Goal: Task Accomplishment & Management: Use online tool/utility

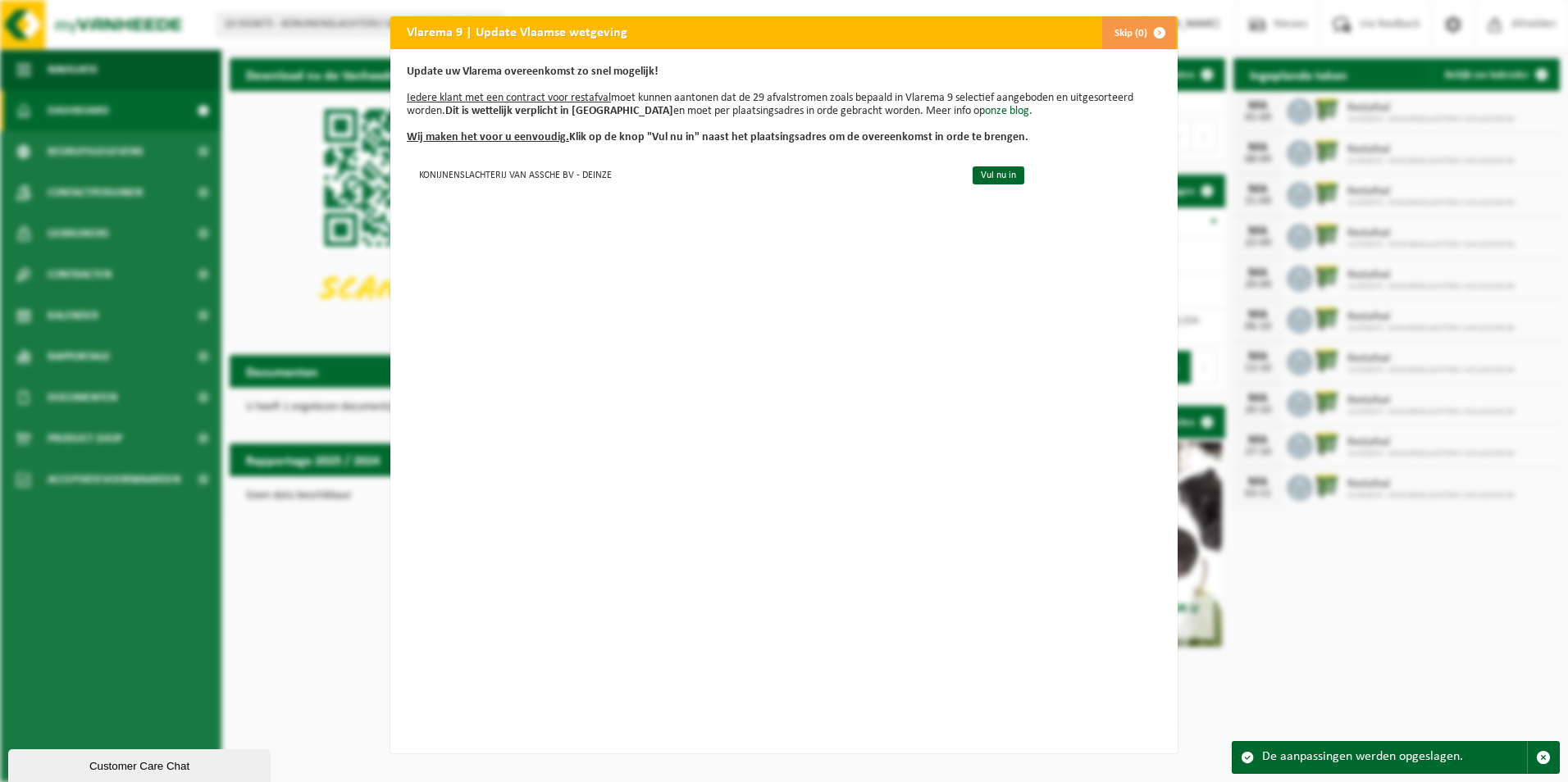
click at [805, 355] on div "Update uw Vlarema overeenkomst zo snel mogelijk! Iedere klant met een contract …" at bounding box center [784, 402] width 788 height 704
click at [1154, 31] on span "button" at bounding box center [1160, 33] width 33 height 33
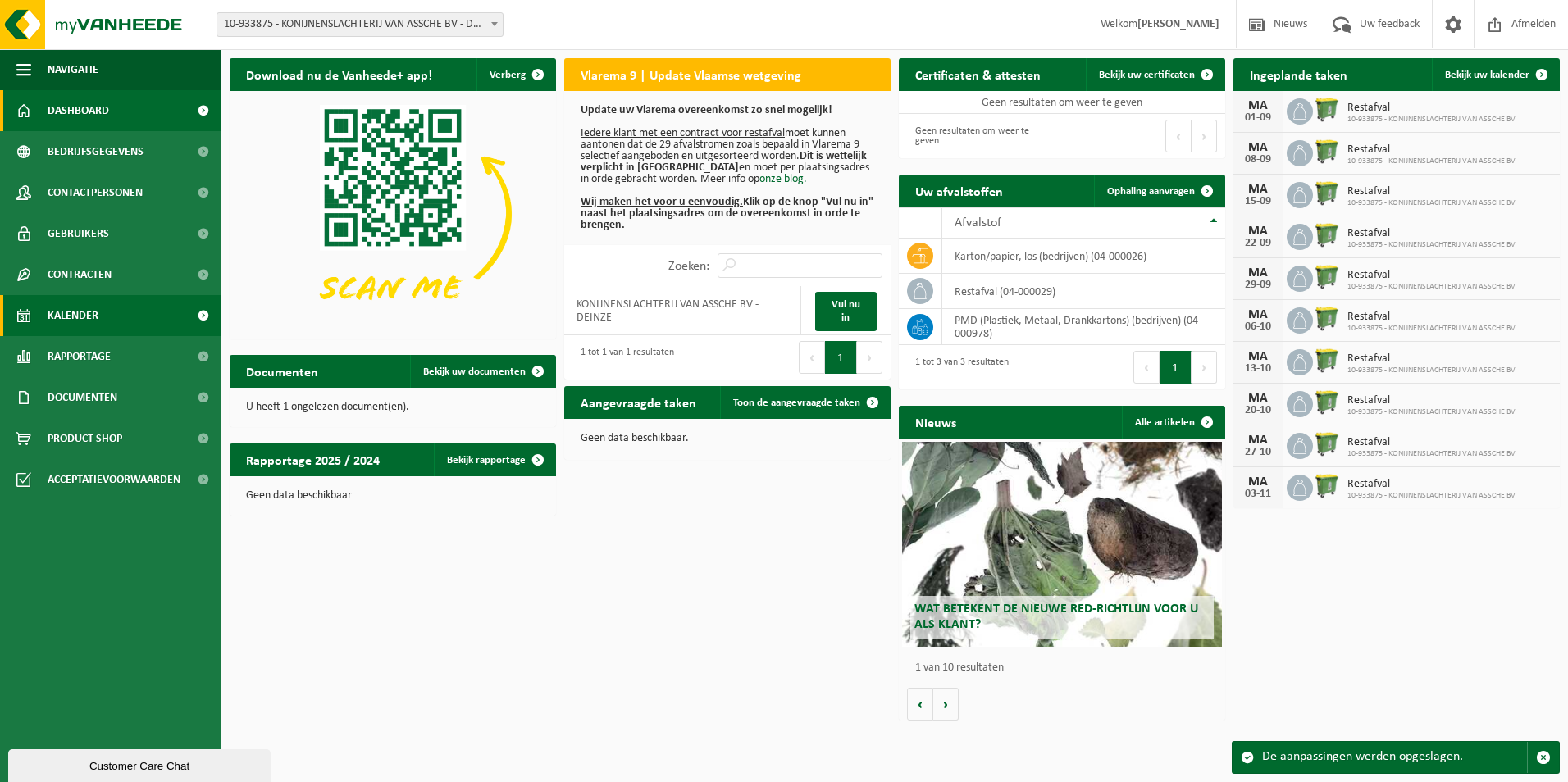
click at [73, 306] on span "Kalender" at bounding box center [73, 316] width 50 height 41
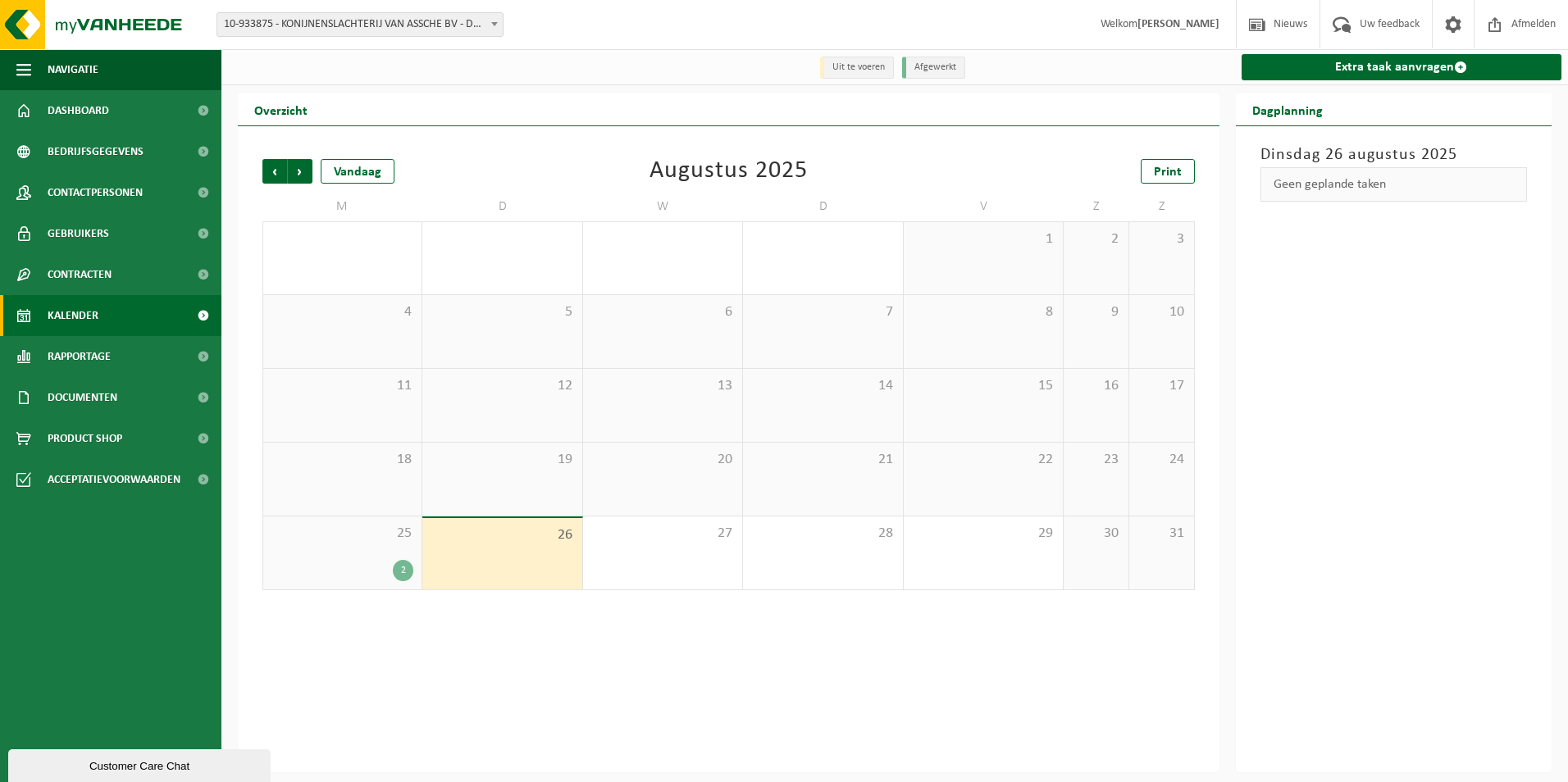
click at [396, 575] on div "2" at bounding box center [403, 571] width 21 height 21
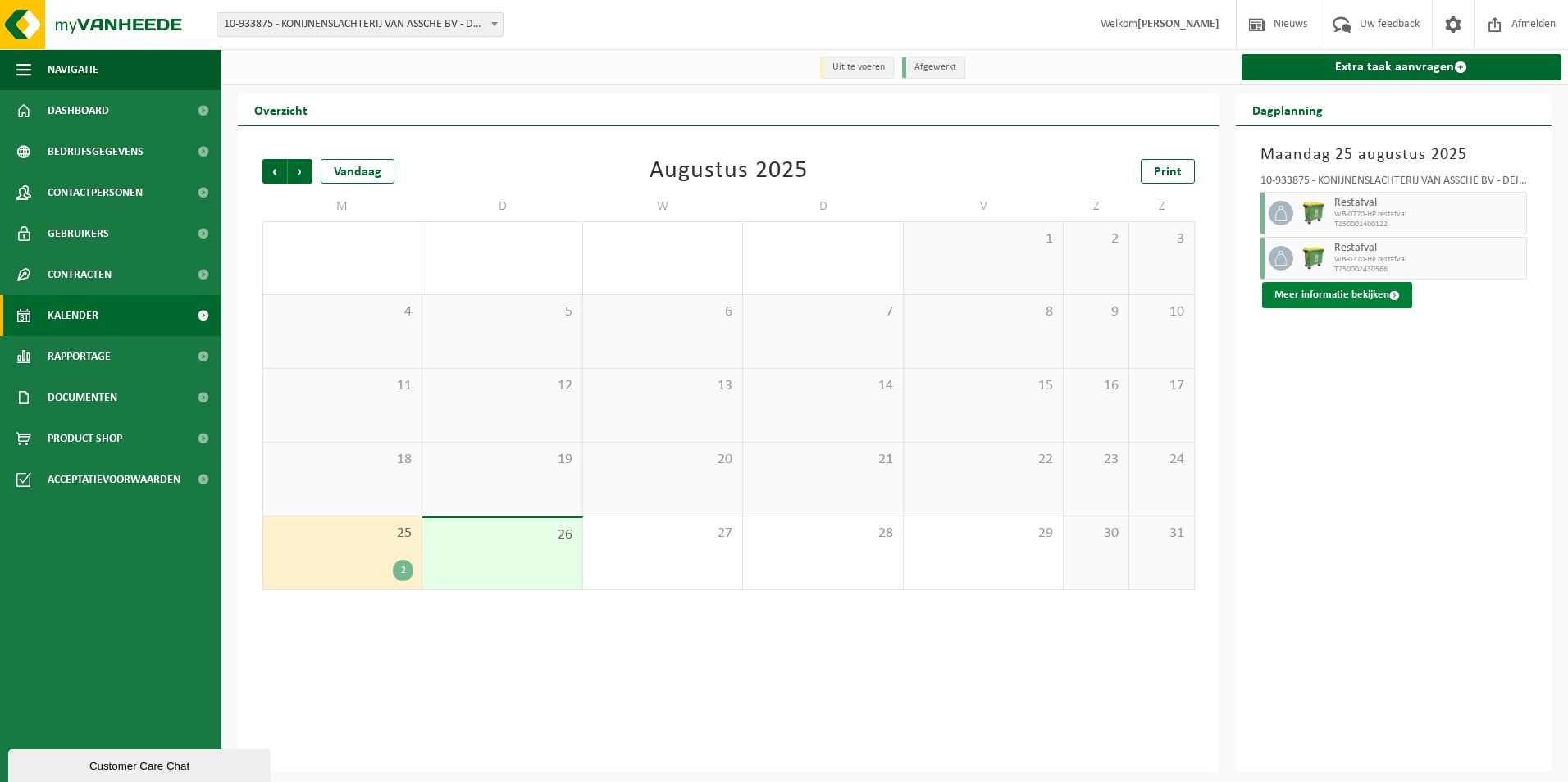
click at [1291, 297] on button "Meer informatie bekijken" at bounding box center [1337, 295] width 150 height 26
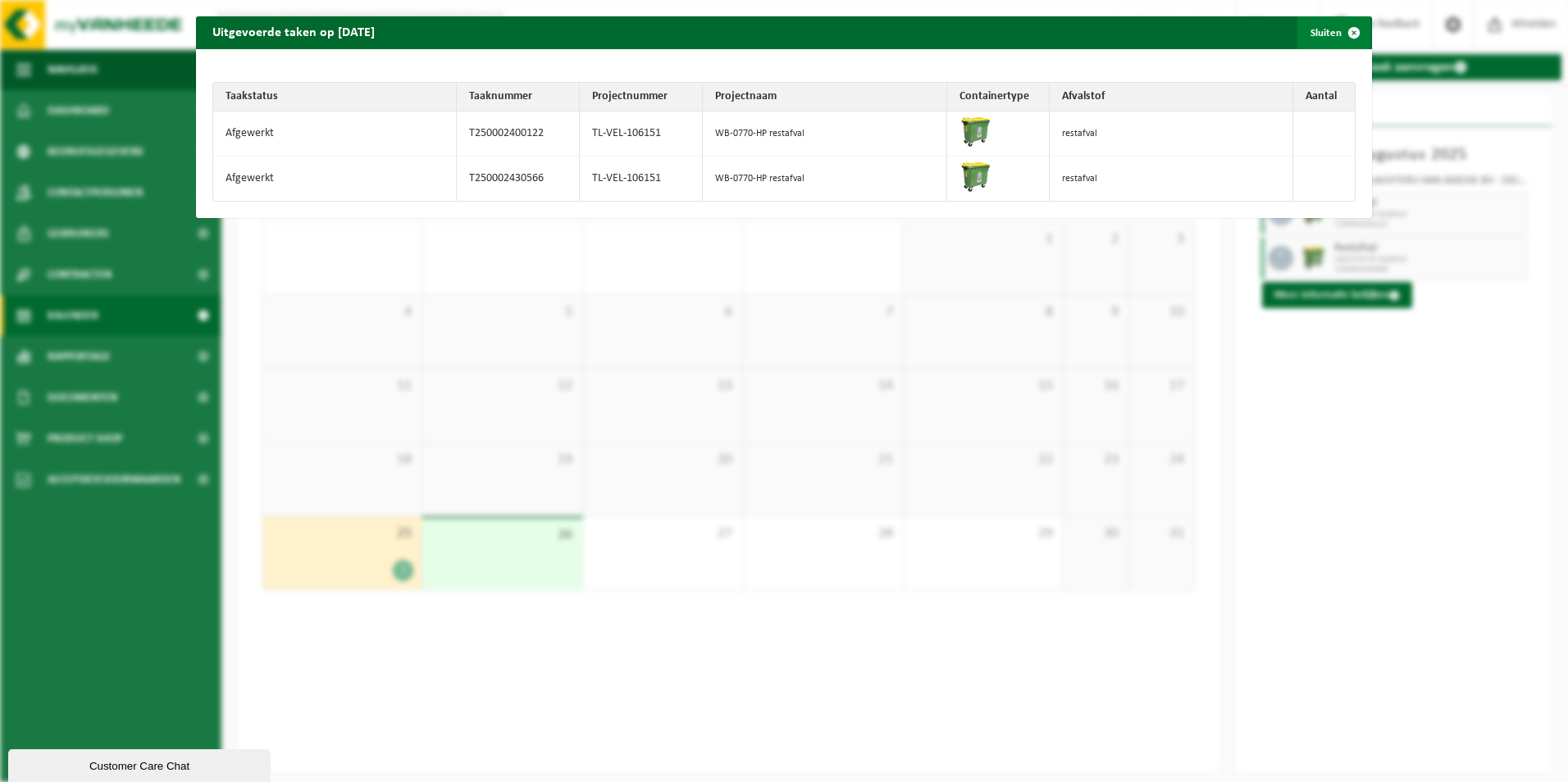
click at [1323, 36] on button "Sluiten" at bounding box center [1334, 33] width 73 height 33
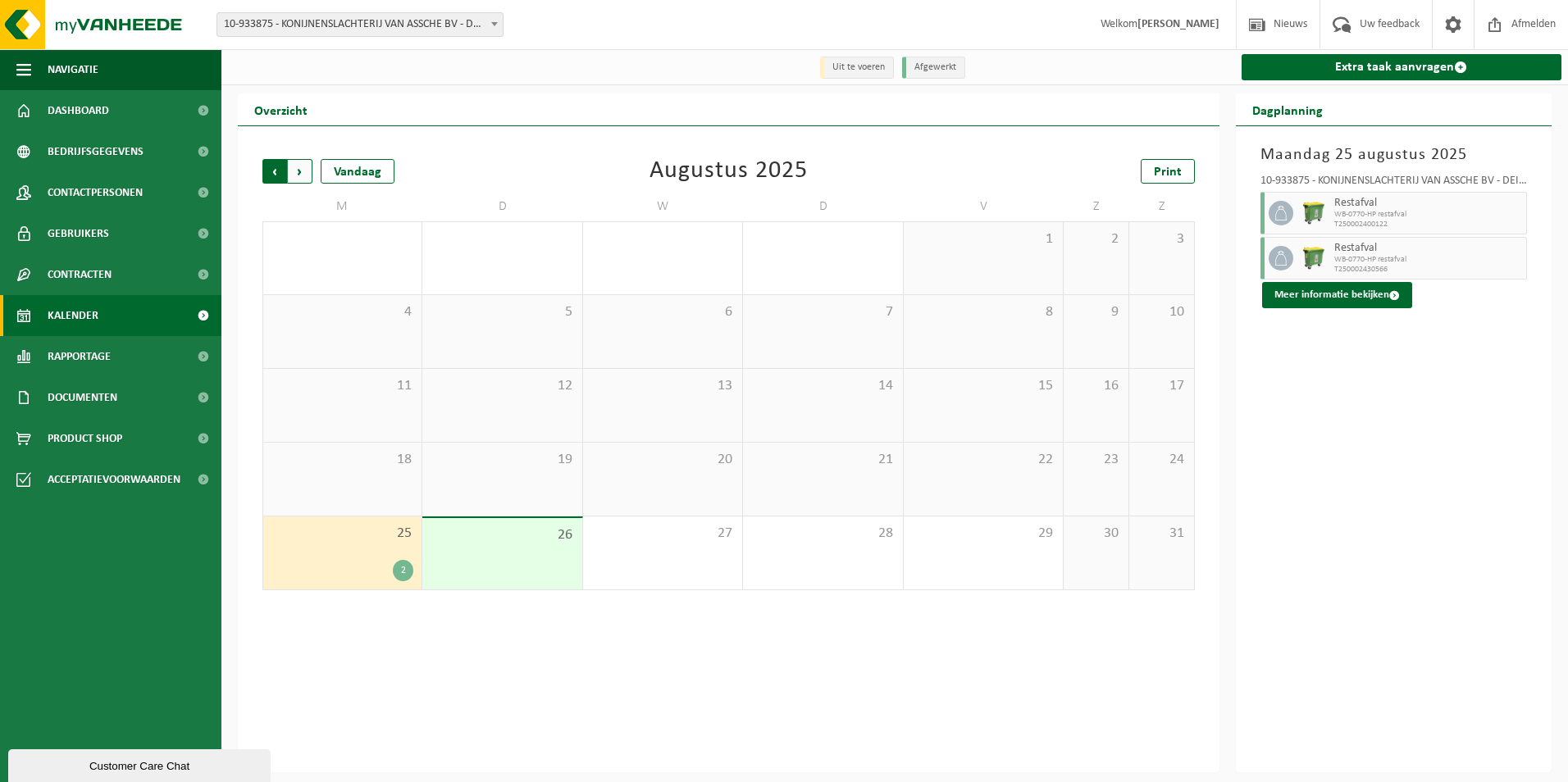
click at [305, 170] on span "Volgende" at bounding box center [300, 171] width 24 height 24
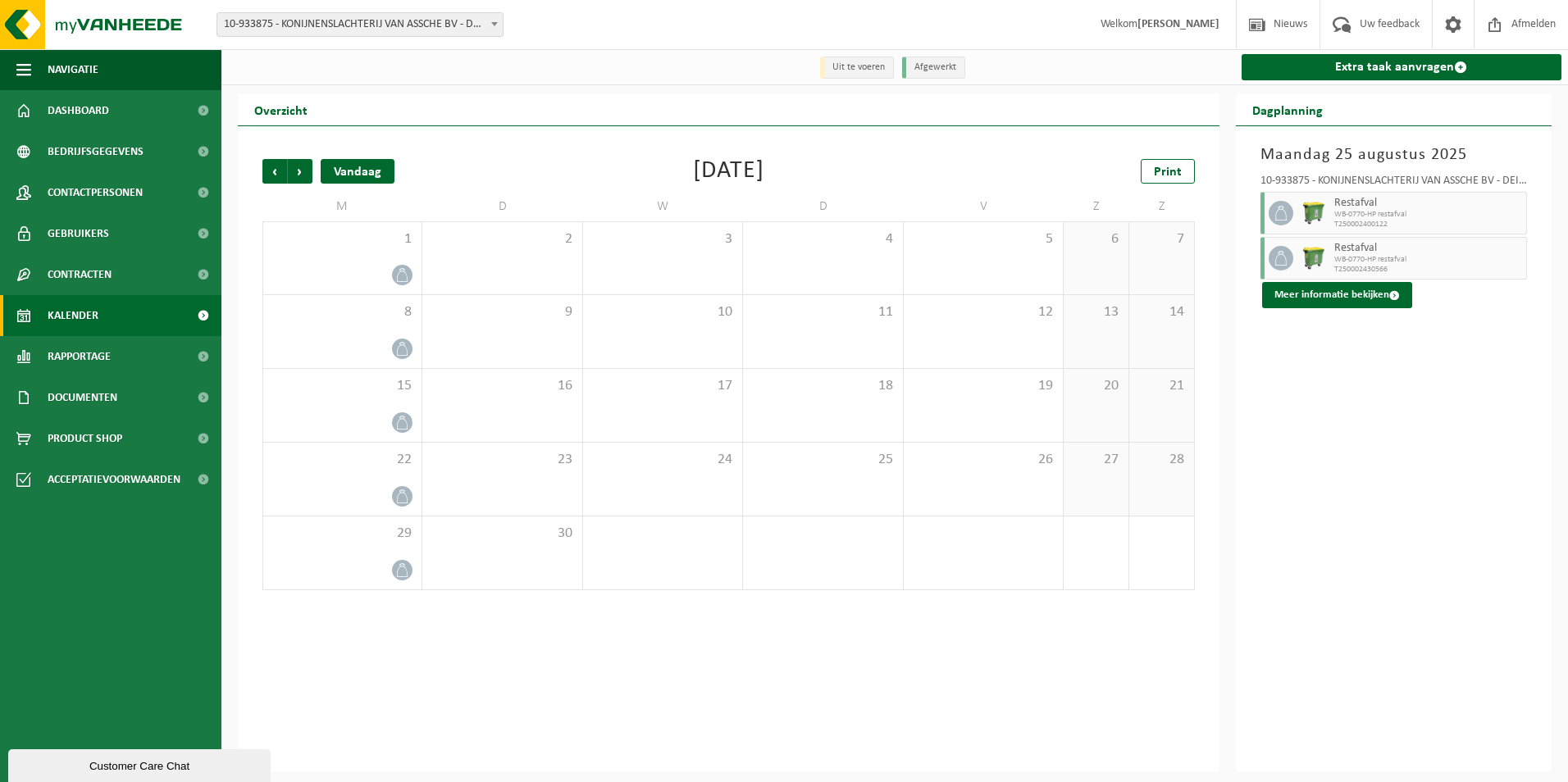
click at [332, 168] on div "Vandaag" at bounding box center [357, 171] width 74 height 24
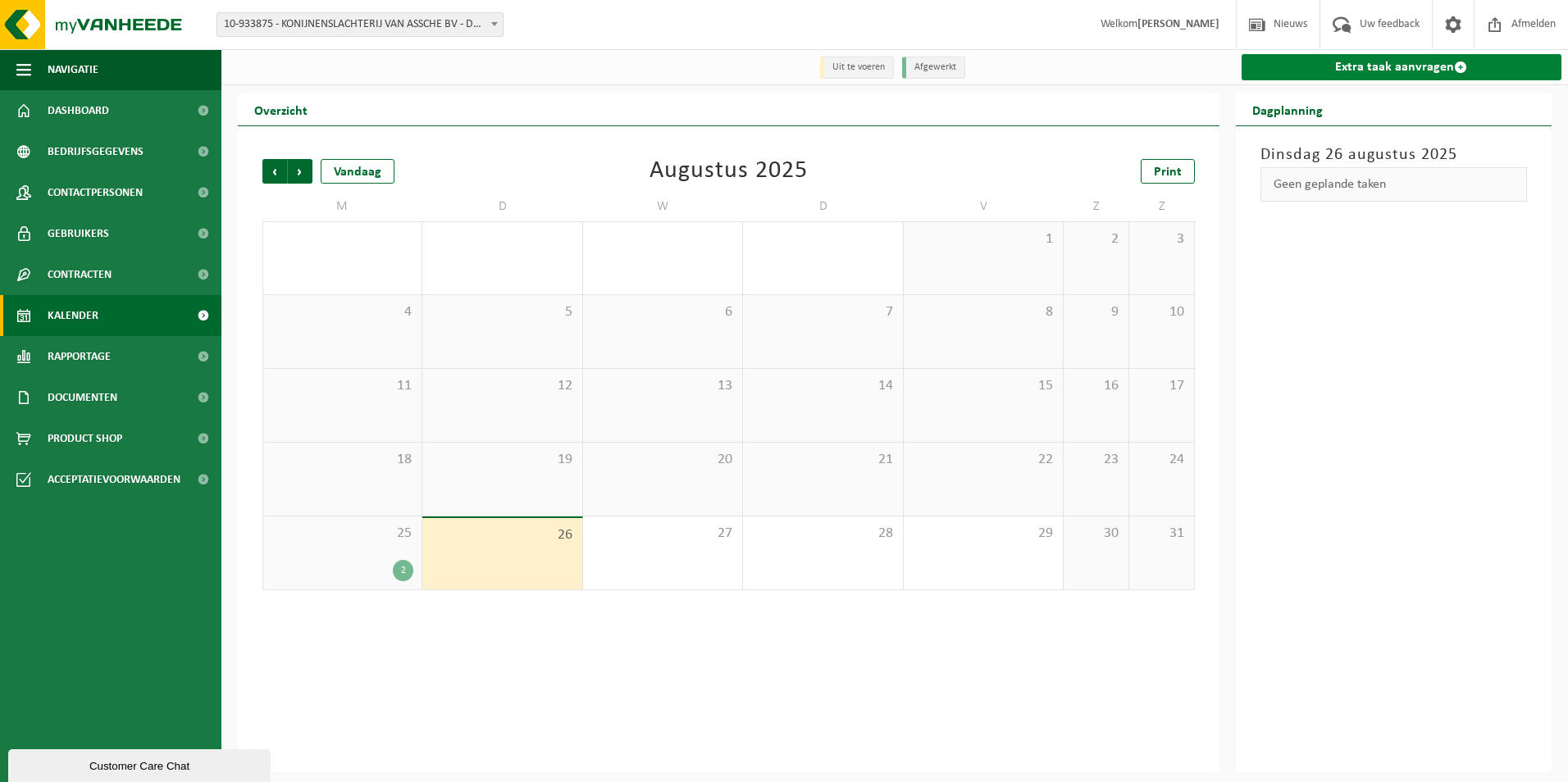
click at [1439, 73] on link "Extra taak aanvragen" at bounding box center [1402, 67] width 321 height 26
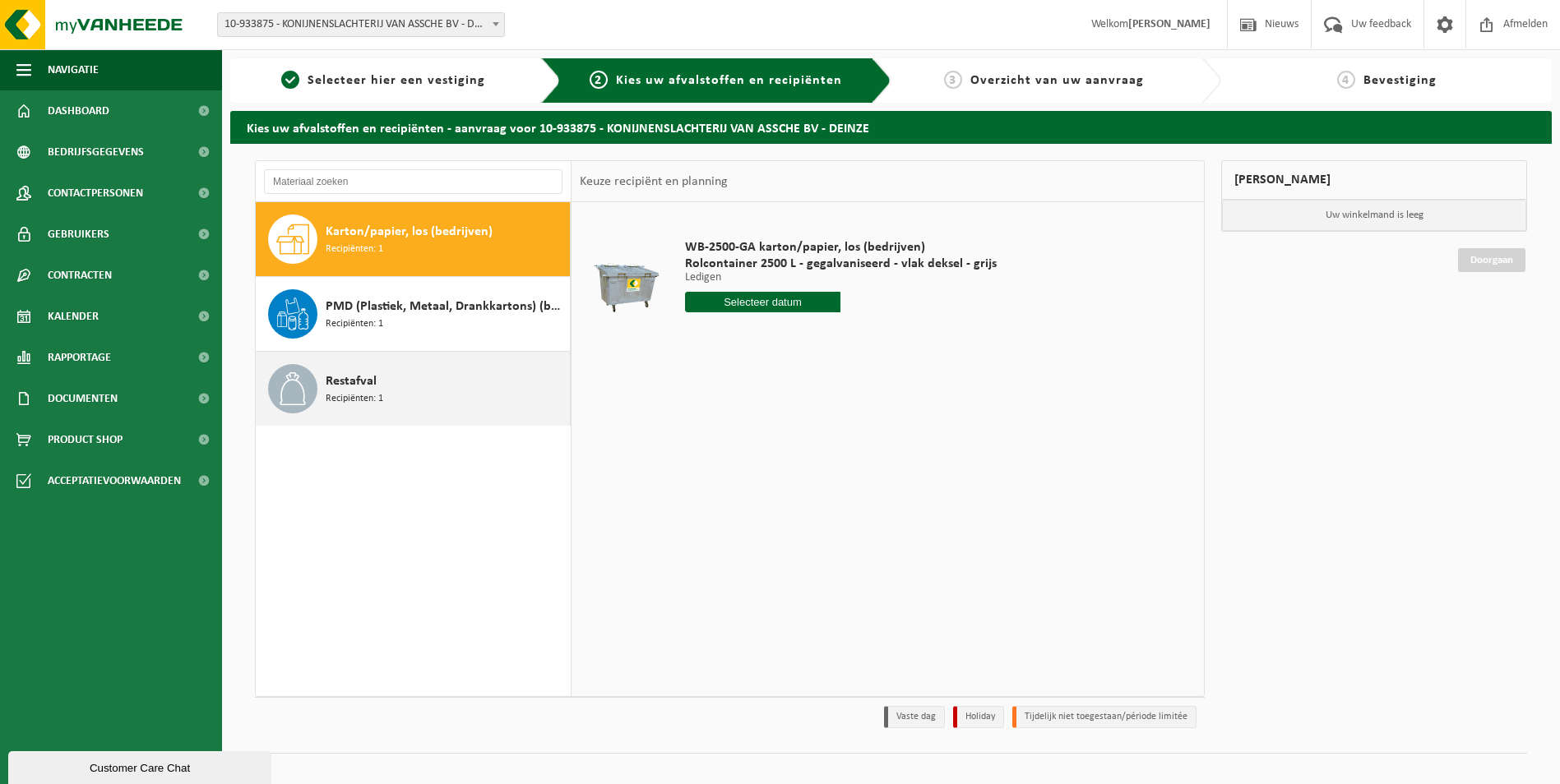
click at [359, 407] on div "Restafval Recipiënten: 1" at bounding box center [446, 389] width 240 height 50
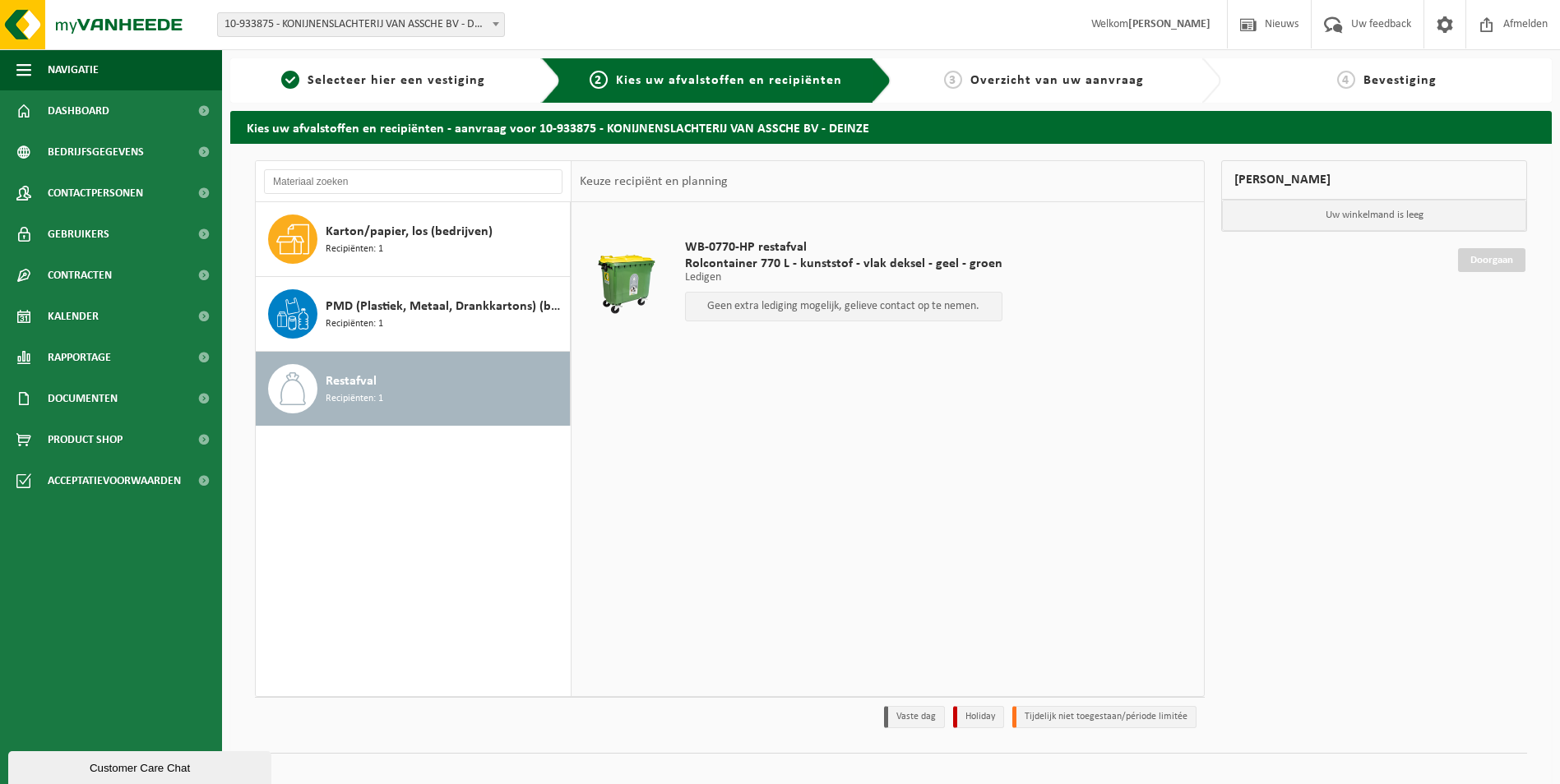
click at [798, 315] on div "Geen extra lediging mogelijk, gelieve contact op te nemen." at bounding box center [843, 307] width 318 height 30
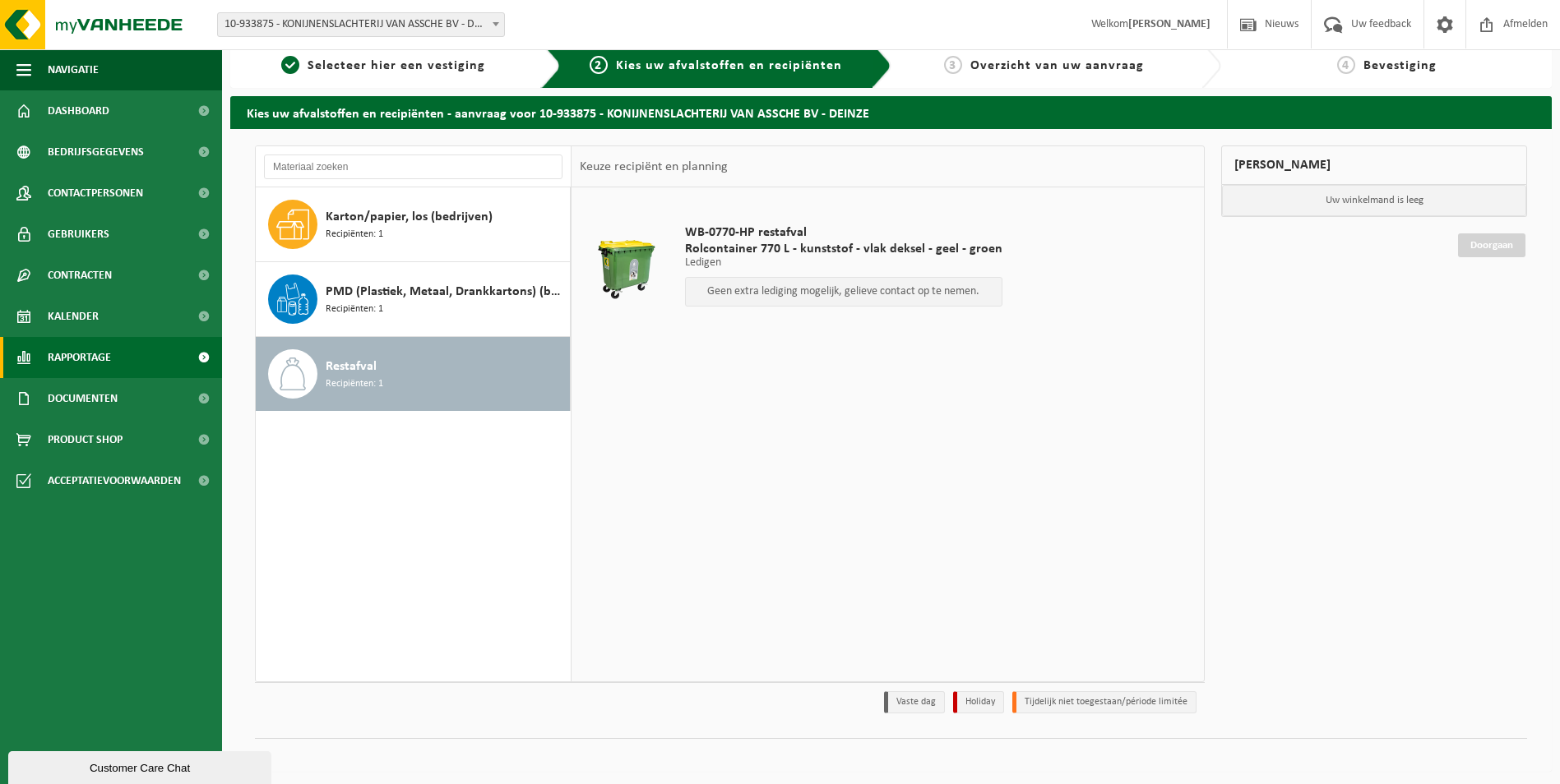
scroll to position [19, 0]
